Goal: Transaction & Acquisition: Purchase product/service

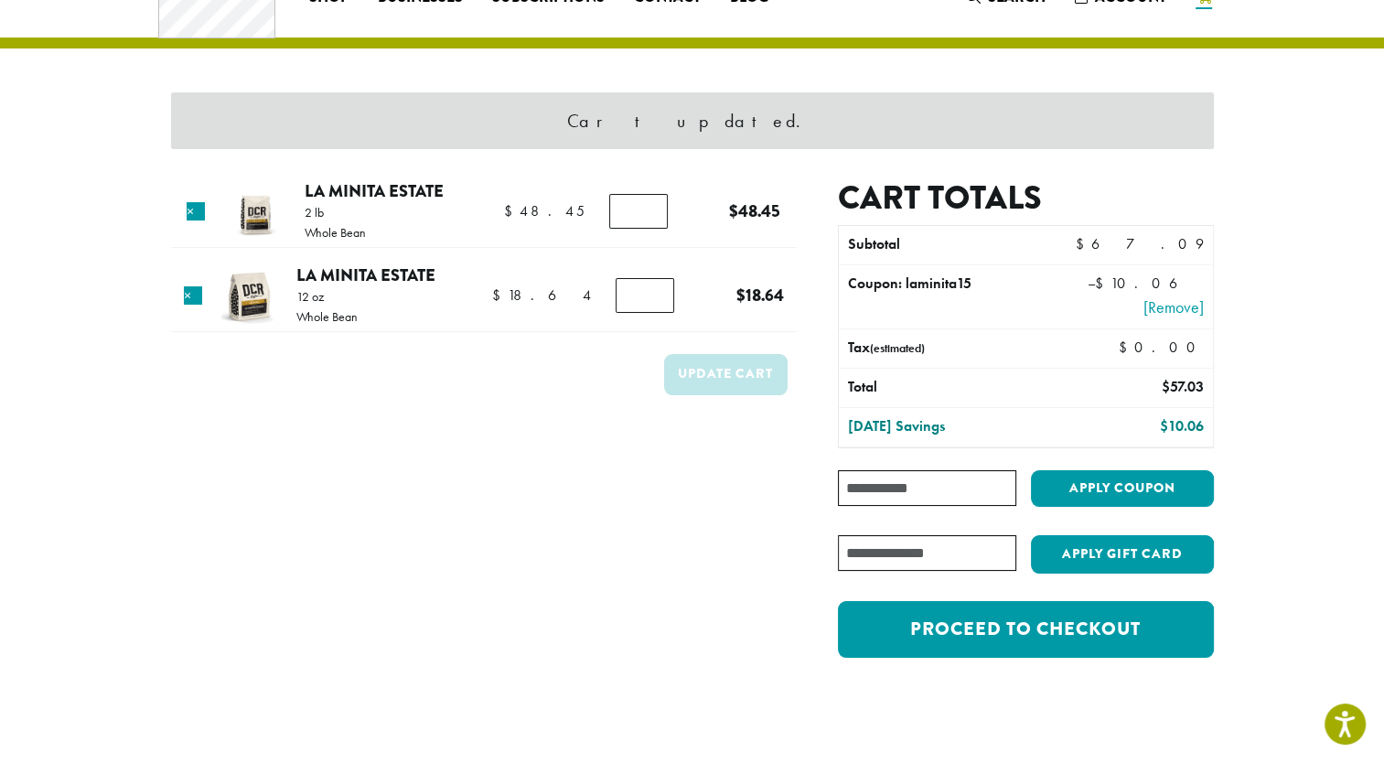
type input "*"
click at [651, 287] on input "*" at bounding box center [645, 295] width 59 height 35
click at [201, 208] on link "×" at bounding box center [196, 211] width 18 height 18
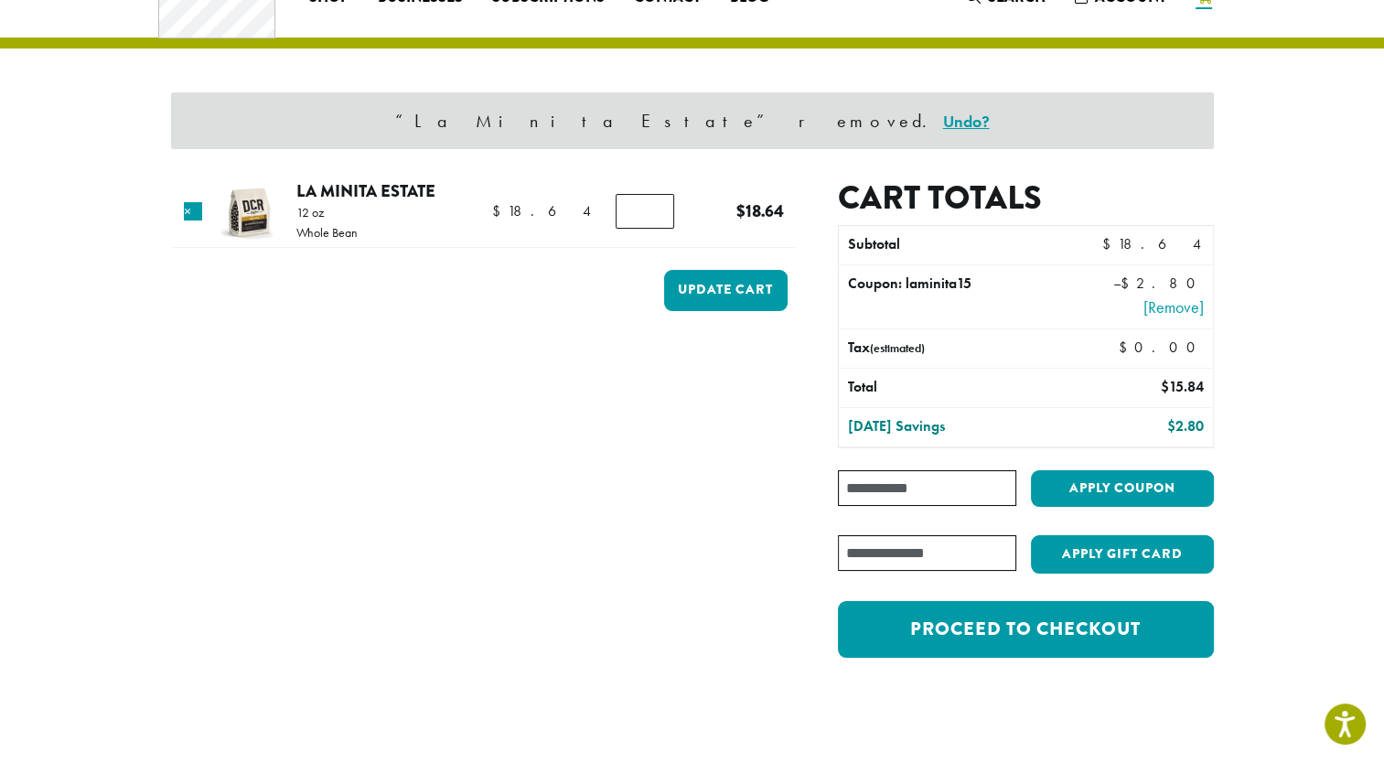
type input "*"
click at [649, 206] on input "*" at bounding box center [645, 211] width 59 height 35
click at [728, 284] on button "Update cart" at bounding box center [725, 290] width 123 height 41
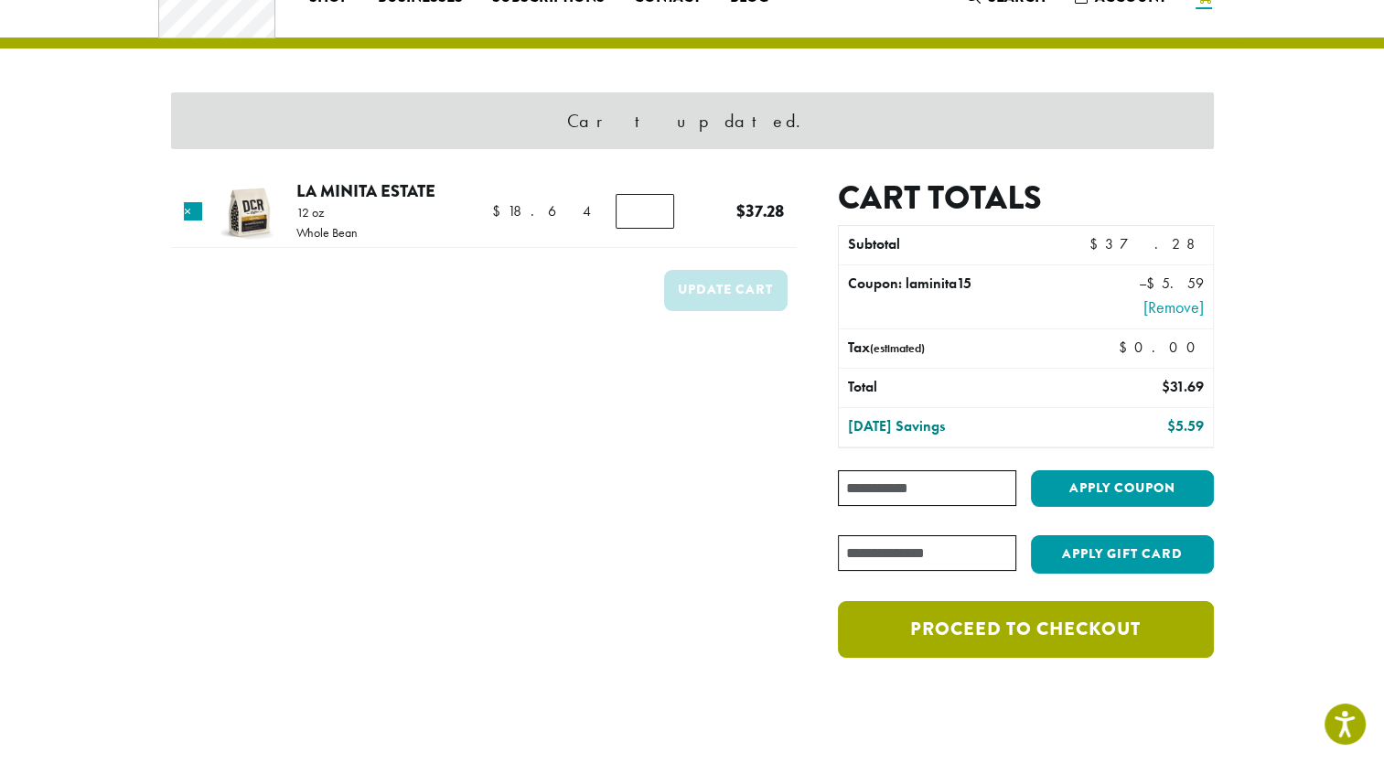
click at [1054, 620] on link "Proceed to checkout" at bounding box center [1025, 629] width 375 height 57
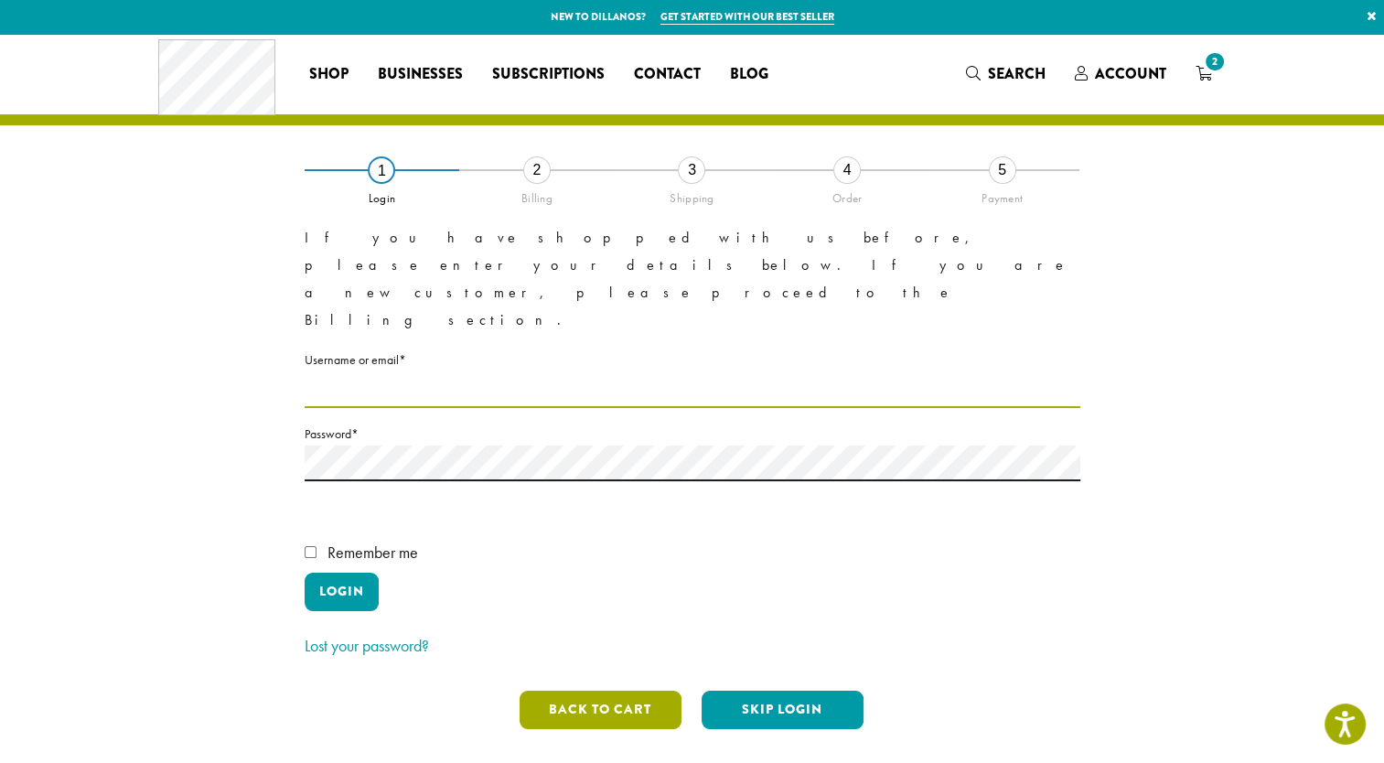
type input "**********"
click at [572, 691] on button "Back to cart" at bounding box center [601, 710] width 162 height 38
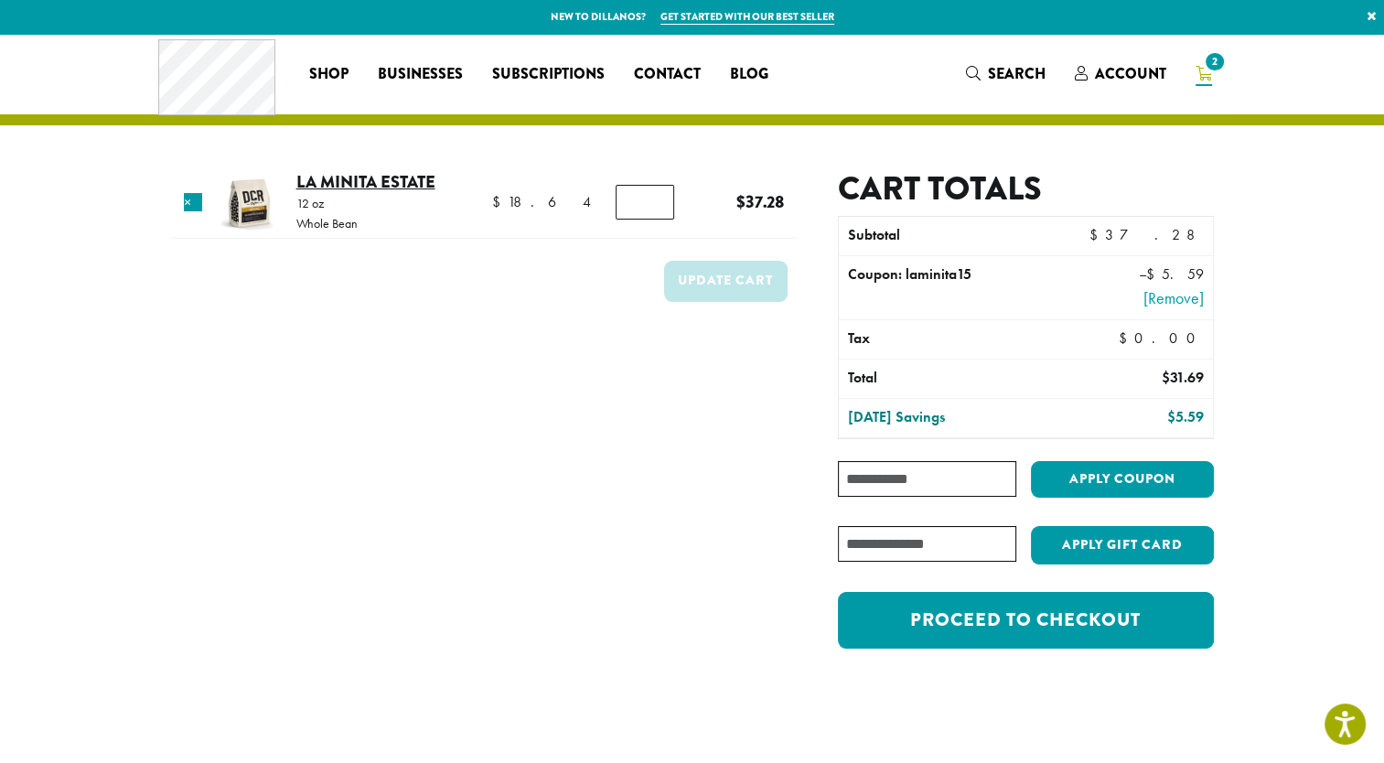
click at [390, 176] on link "La Minita Estate" at bounding box center [365, 181] width 139 height 25
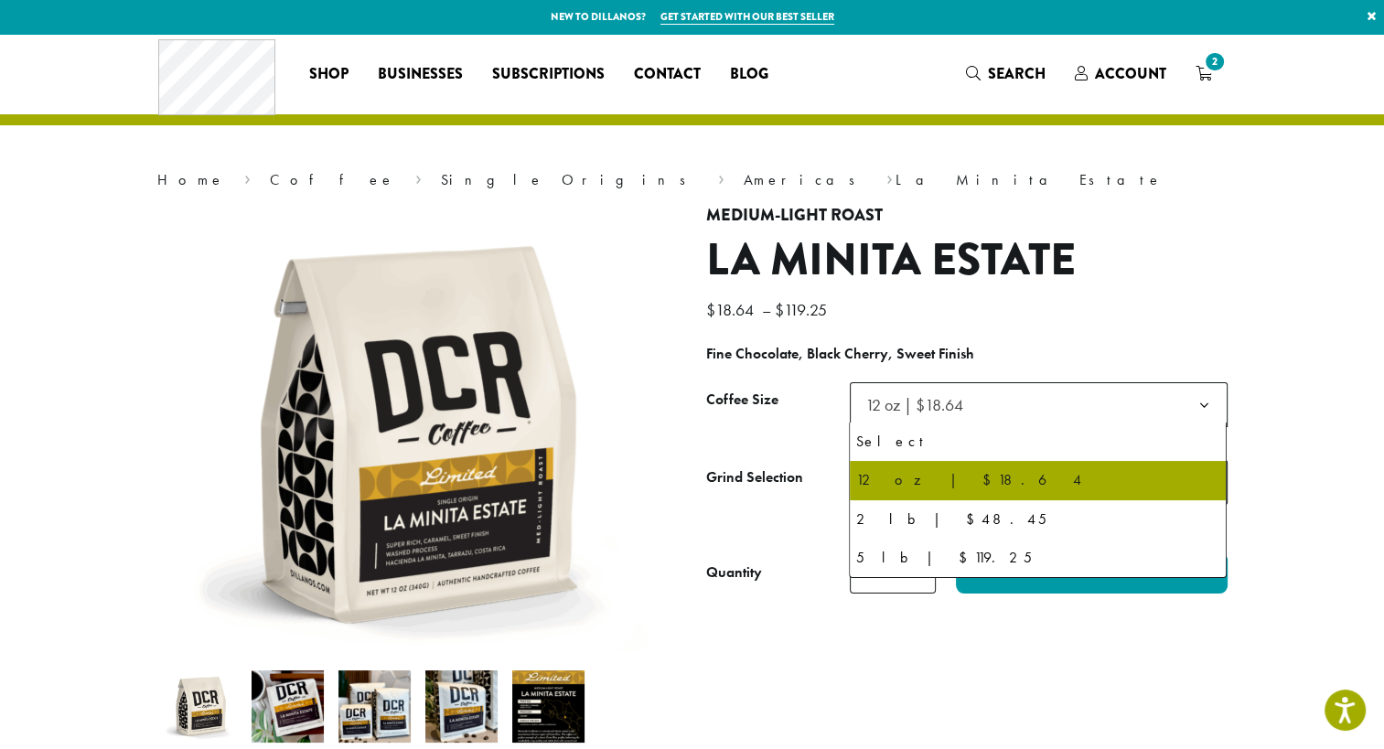
click at [973, 404] on span "12 oz | $18.64" at bounding box center [919, 405] width 123 height 36
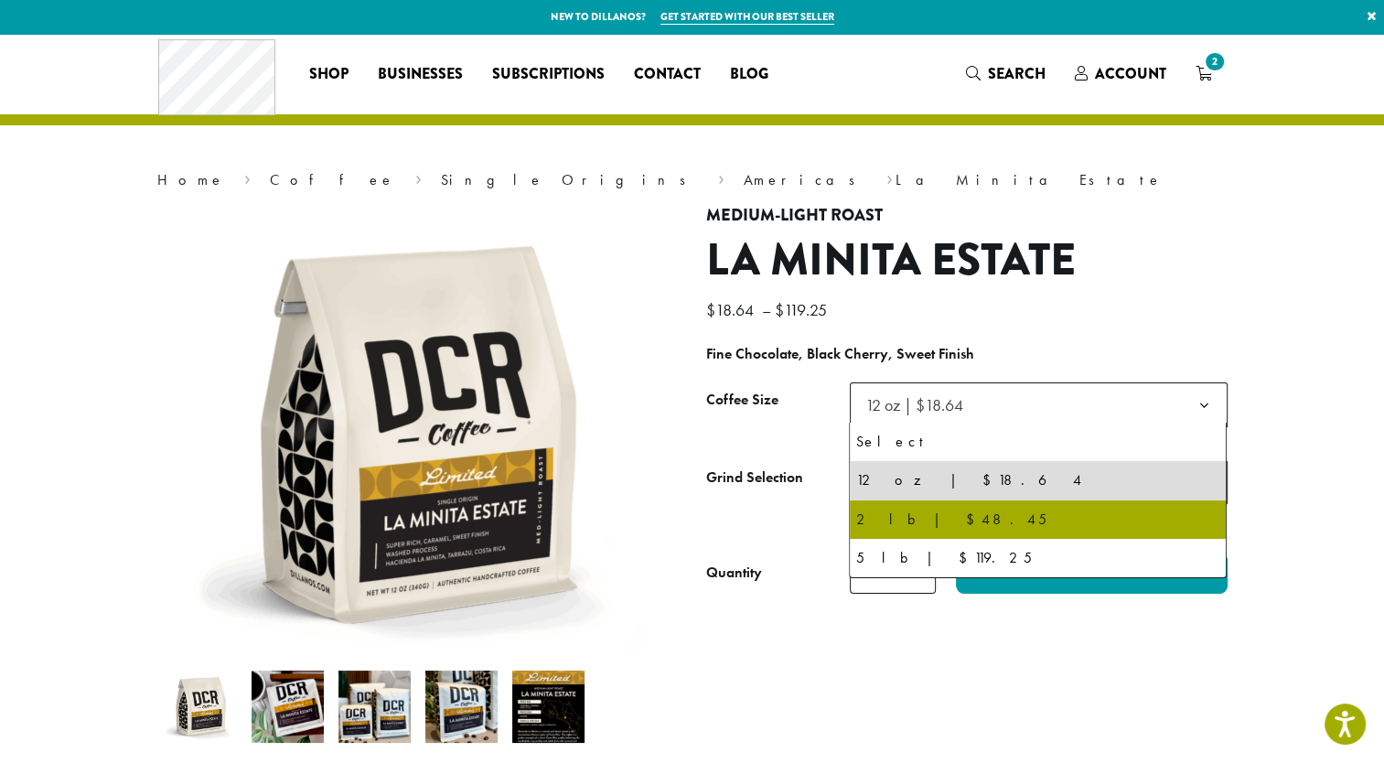
select select "**********"
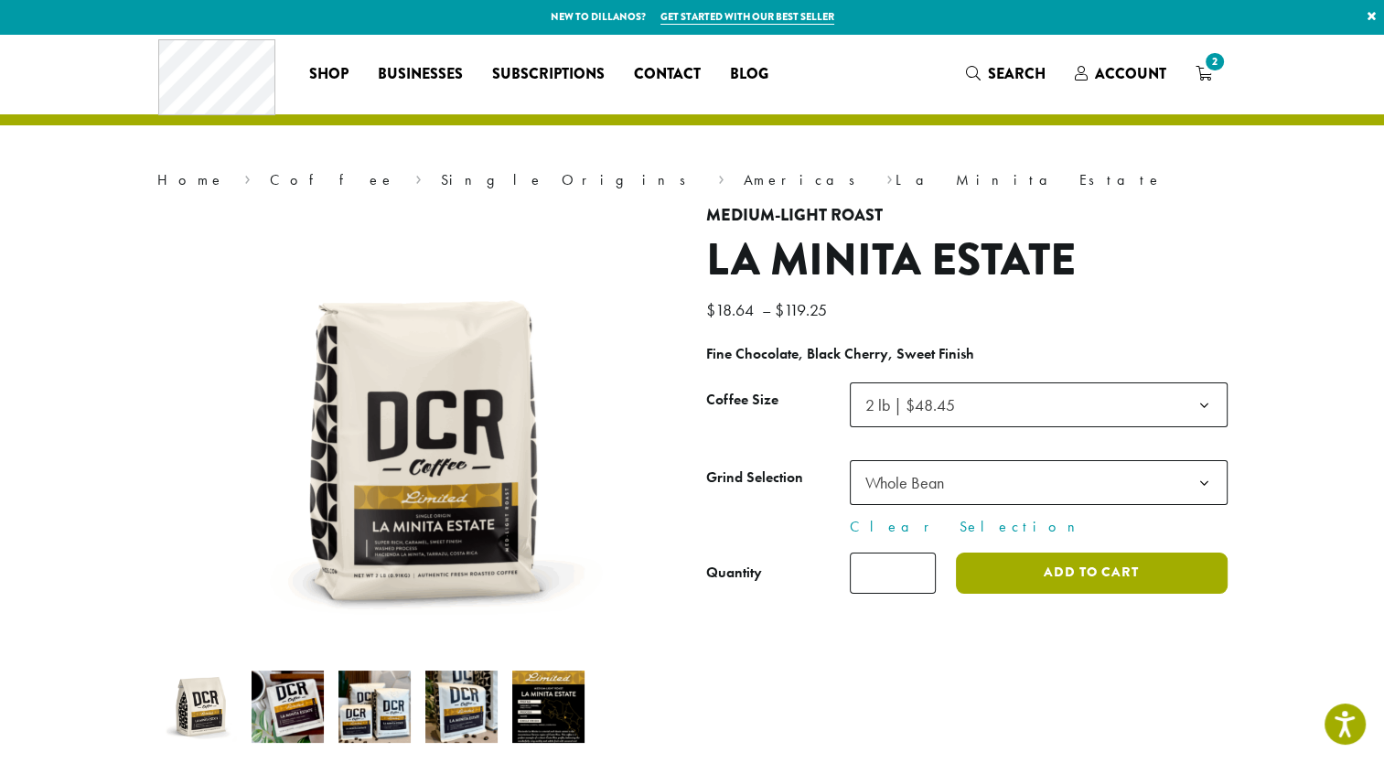
click at [1092, 580] on button "Add to cart" at bounding box center [1091, 572] width 271 height 41
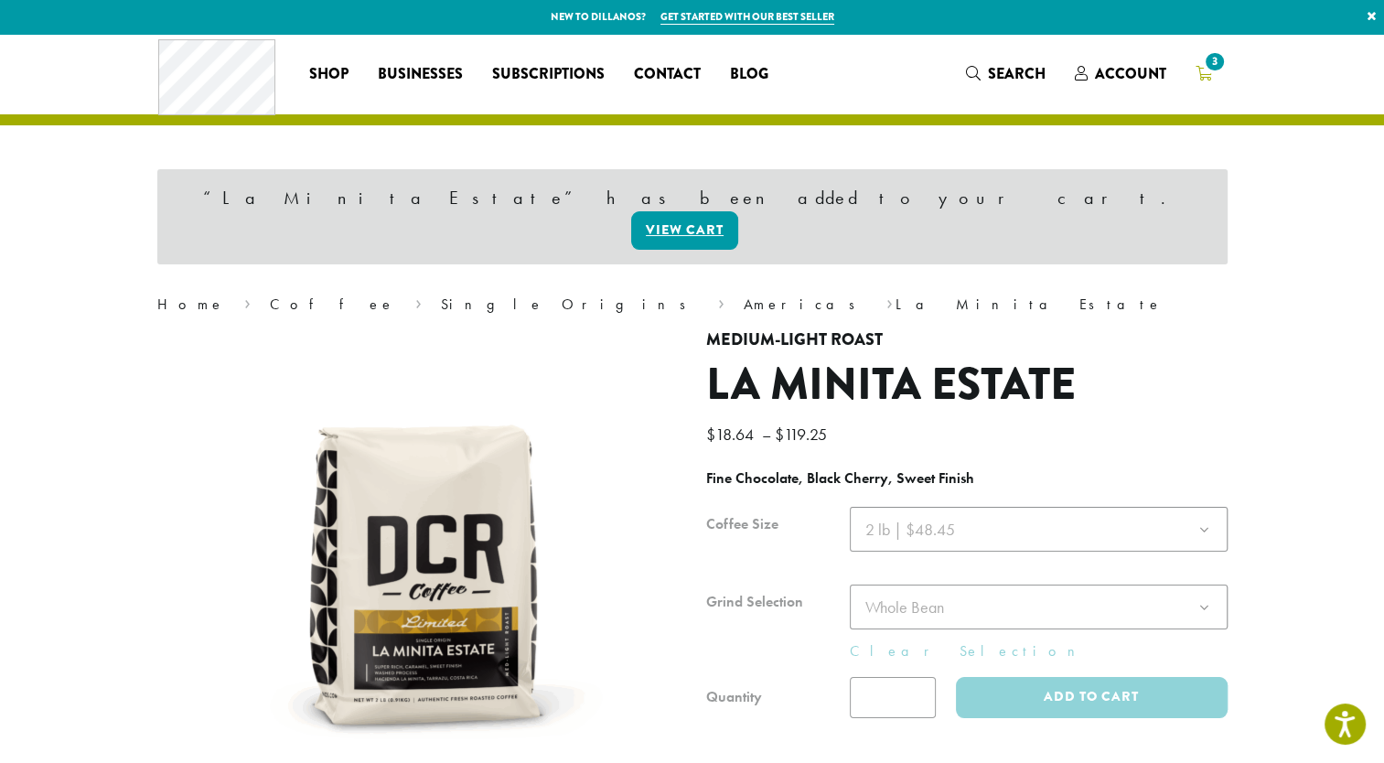
click at [1207, 75] on icon "3" at bounding box center [1203, 73] width 16 height 15
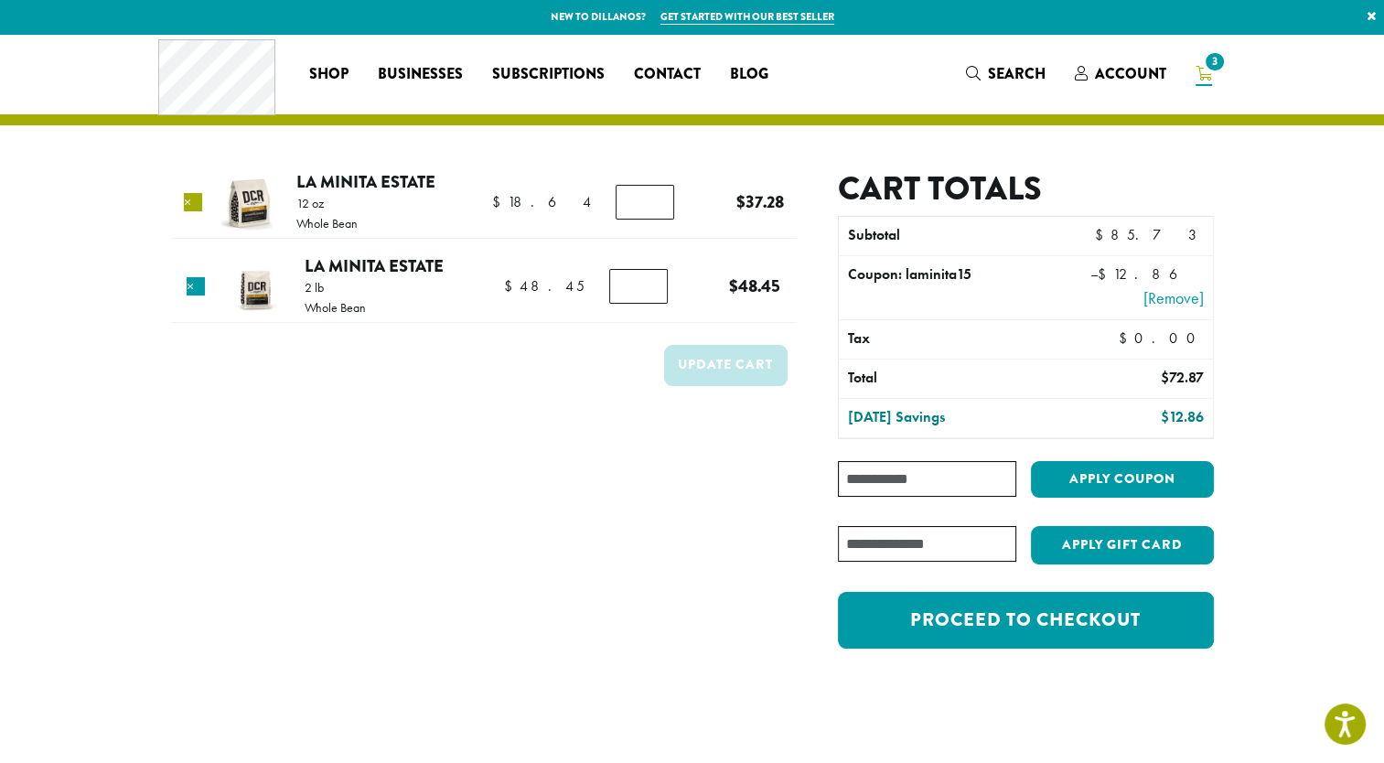
click at [197, 197] on link "×" at bounding box center [193, 202] width 18 height 18
